Goal: Task Accomplishment & Management: Manage account settings

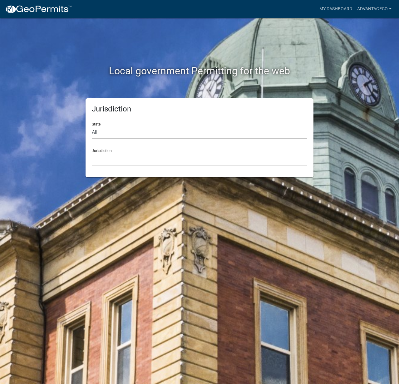
click at [102, 157] on select "[GEOGRAPHIC_DATA], [US_STATE] [GEOGRAPHIC_DATA], [US_STATE][PERSON_NAME][GEOGRA…" at bounding box center [199, 158] width 215 height 13
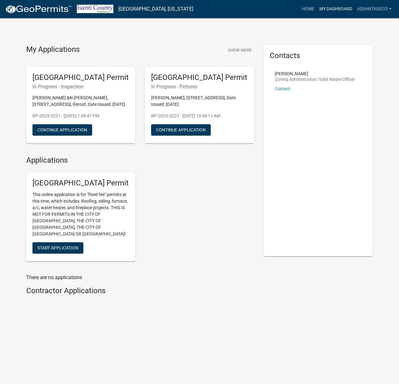
click at [326, 10] on link "My Dashboard" at bounding box center [335, 9] width 38 height 12
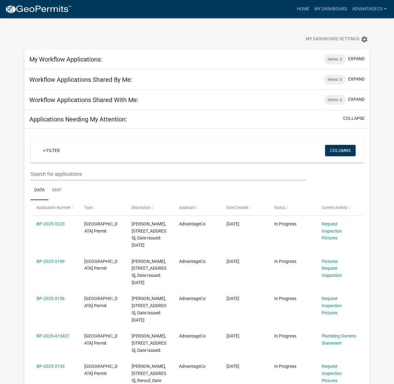
click at [69, 118] on h5 "Applications Needing My Attention:" at bounding box center [78, 118] width 98 height 7
click at [74, 61] on h5 "My Workflow Applications:" at bounding box center [65, 59] width 73 height 7
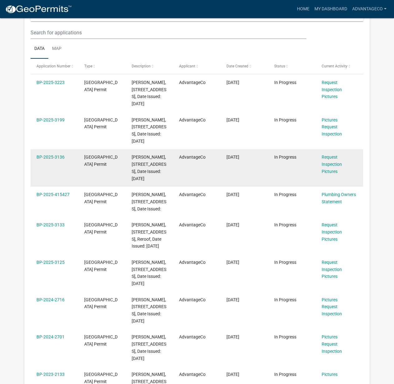
scroll to position [354, 0]
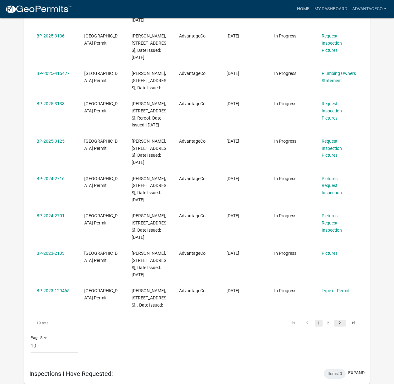
click at [337, 321] on icon "go to next page" at bounding box center [340, 323] width 8 height 7
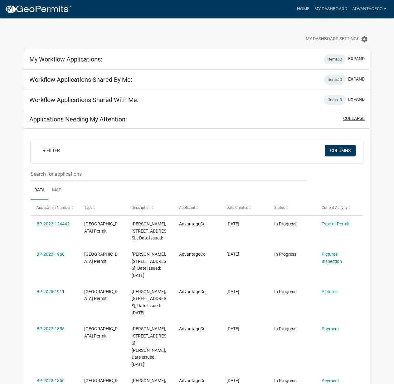
click at [359, 118] on button "collapse" at bounding box center [354, 118] width 22 height 7
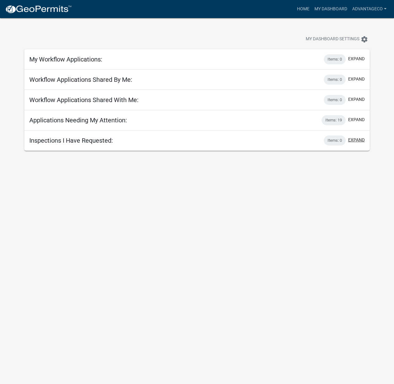
click at [354, 139] on button "expand" at bounding box center [356, 140] width 17 height 7
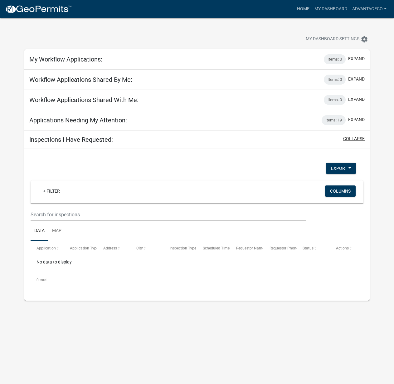
click at [354, 139] on button "collapse" at bounding box center [354, 138] width 22 height 7
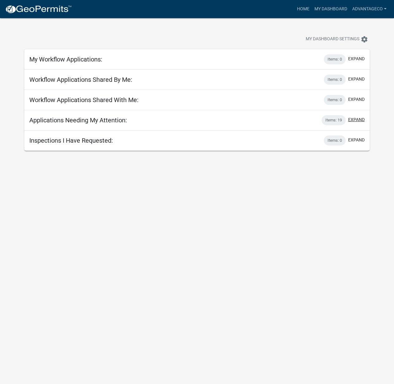
click at [356, 121] on button "expand" at bounding box center [356, 119] width 17 height 7
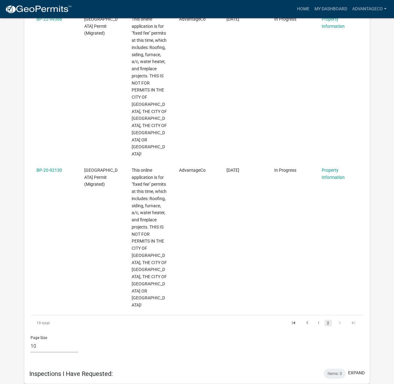
scroll to position [501, 0]
click at [319, 322] on link "1" at bounding box center [318, 322] width 7 height 7
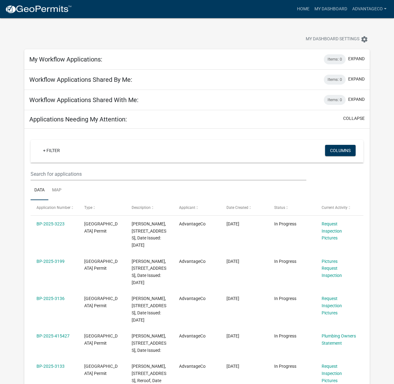
click at [89, 57] on h5 "My Workflow Applications:" at bounding box center [65, 59] width 73 height 7
click at [364, 36] on icon "settings" at bounding box center [363, 39] width 7 height 7
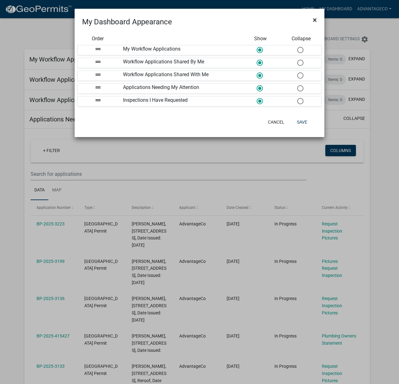
click at [312, 19] on span "×" at bounding box center [314, 20] width 4 height 9
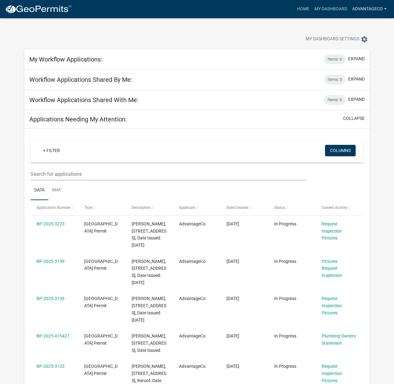
click at [359, 9] on link "AdvantageCo" at bounding box center [369, 9] width 39 height 12
click at [84, 177] on input "text" at bounding box center [169, 173] width 276 height 13
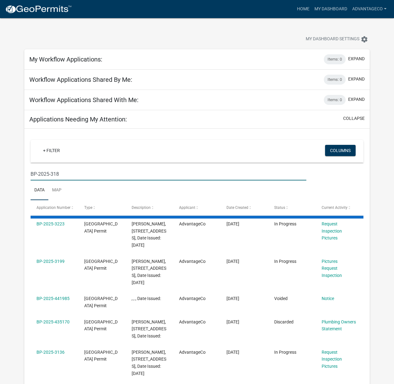
type input "BP-2025-3180"
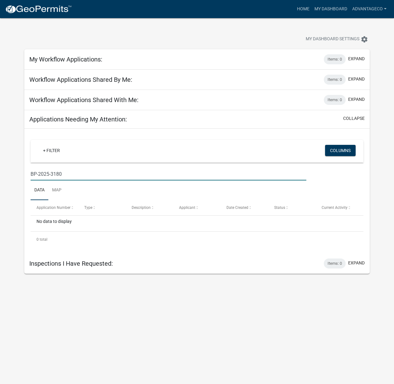
drag, startPoint x: 77, startPoint y: 173, endPoint x: 1, endPoint y: 169, distance: 76.5
click at [1, 169] on app-user-applications "more_horiz Home My Dashboard AdvantageCo Account Logout My Dashboard Settings s…" at bounding box center [197, 145] width 394 height 255
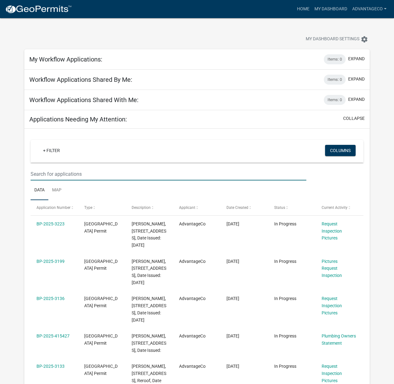
click at [81, 101] on h5 "Workflow Applications Shared With Me:" at bounding box center [83, 99] width 109 height 7
click at [76, 101] on h5 "Workflow Applications Shared With Me:" at bounding box center [83, 99] width 109 height 7
click at [351, 98] on button "expand" at bounding box center [356, 99] width 17 height 7
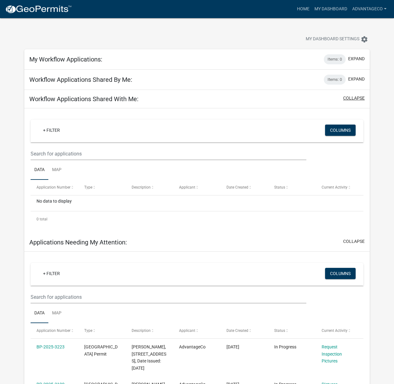
click at [351, 98] on button "collapse" at bounding box center [354, 98] width 22 height 7
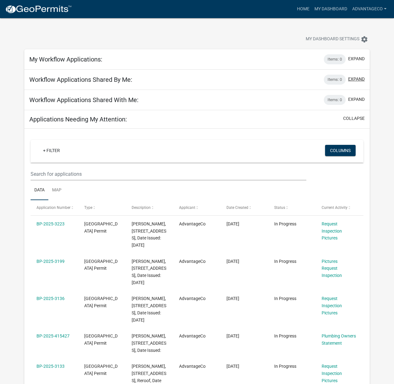
click at [360, 80] on button "expand" at bounding box center [356, 79] width 17 height 7
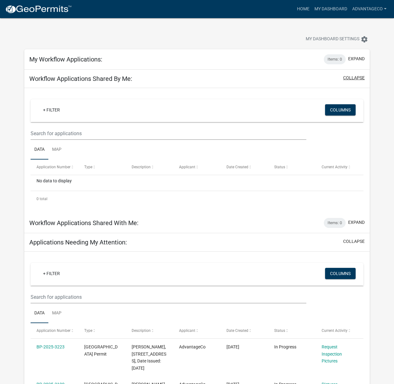
click at [360, 80] on button "collapse" at bounding box center [354, 78] width 22 height 7
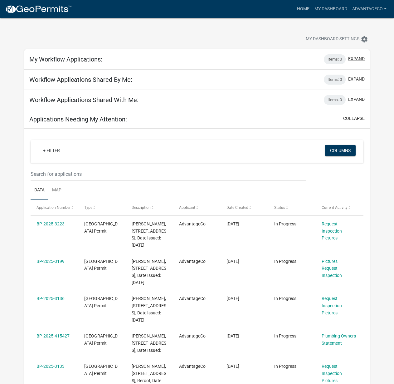
click at [361, 57] on button "expand" at bounding box center [356, 59] width 17 height 7
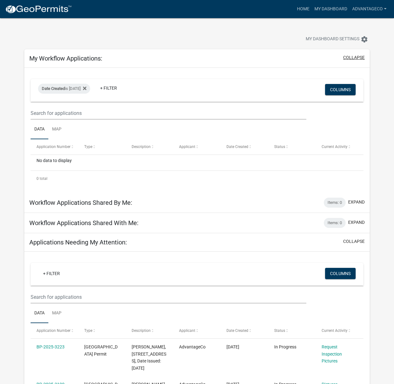
click at [361, 57] on button "collapse" at bounding box center [354, 57] width 22 height 7
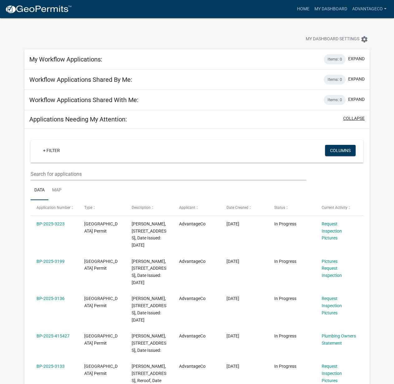
click at [360, 117] on button "collapse" at bounding box center [354, 118] width 22 height 7
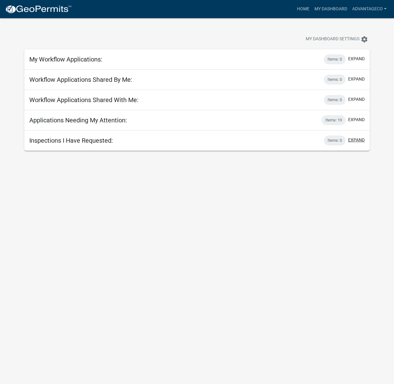
click at [358, 139] on button "expand" at bounding box center [356, 140] width 17 height 7
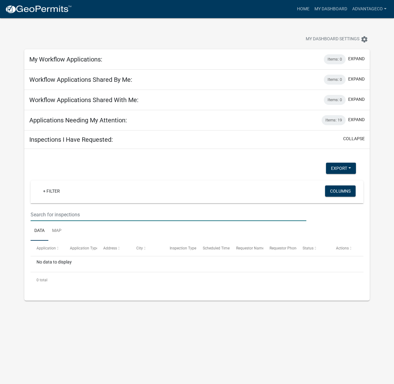
click at [55, 215] on input "text" at bounding box center [169, 214] width 276 height 13
type input "2"
type input "BP-2025-3180"
click at [339, 192] on button "Columns" at bounding box center [340, 190] width 31 height 11
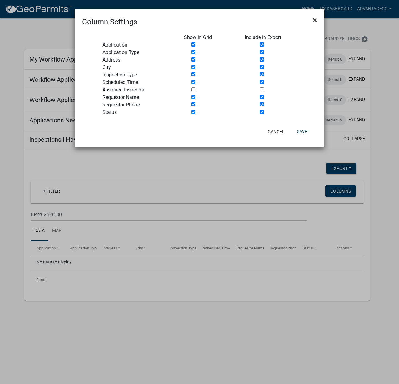
click at [316, 18] on span "×" at bounding box center [314, 20] width 4 height 9
